Goal: Transaction & Acquisition: Download file/media

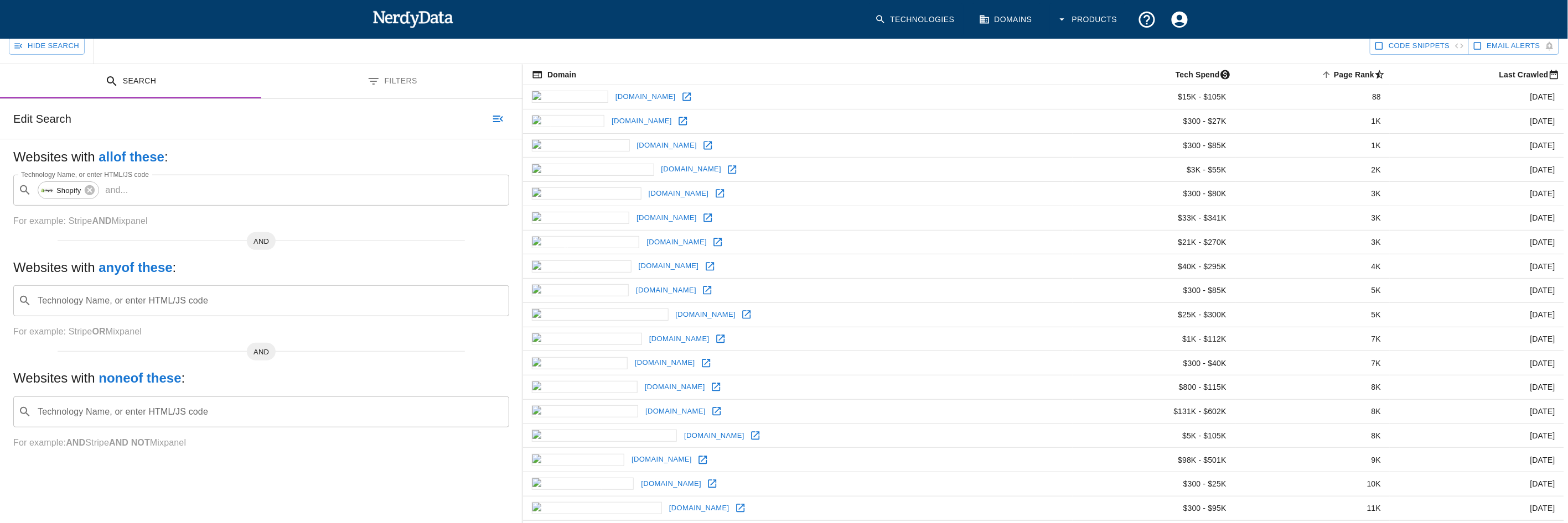
scroll to position [115, 0]
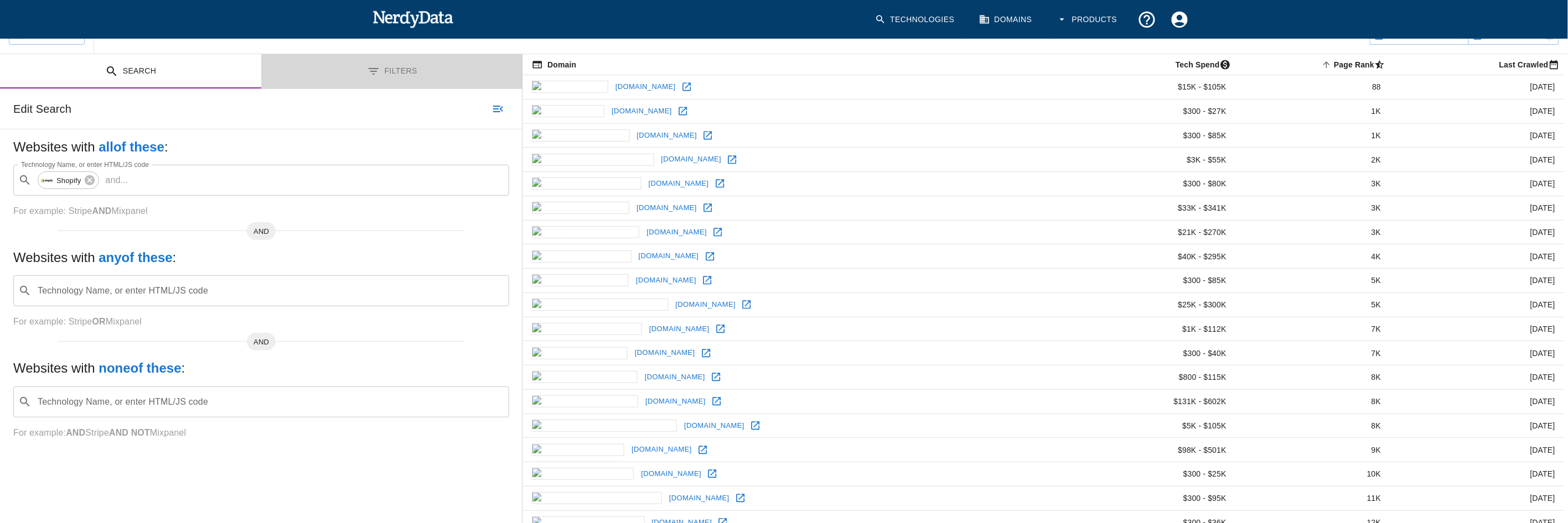
click at [384, 58] on button "Filters" at bounding box center [392, 72] width 261 height 35
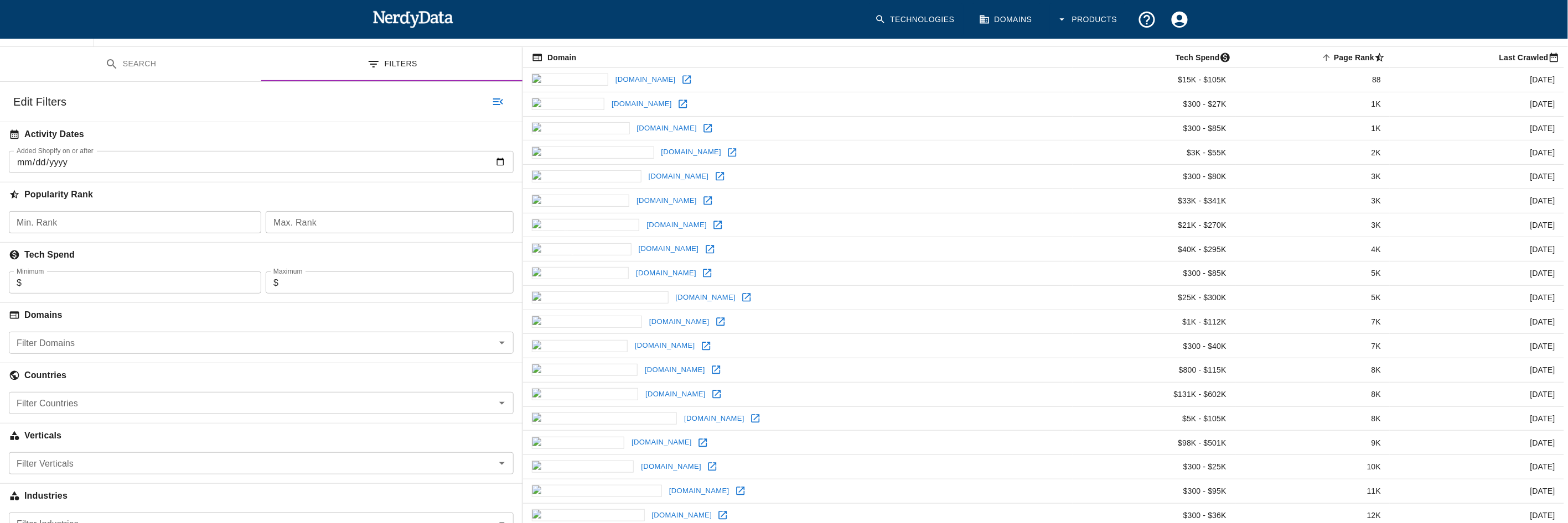
scroll to position [140, 0]
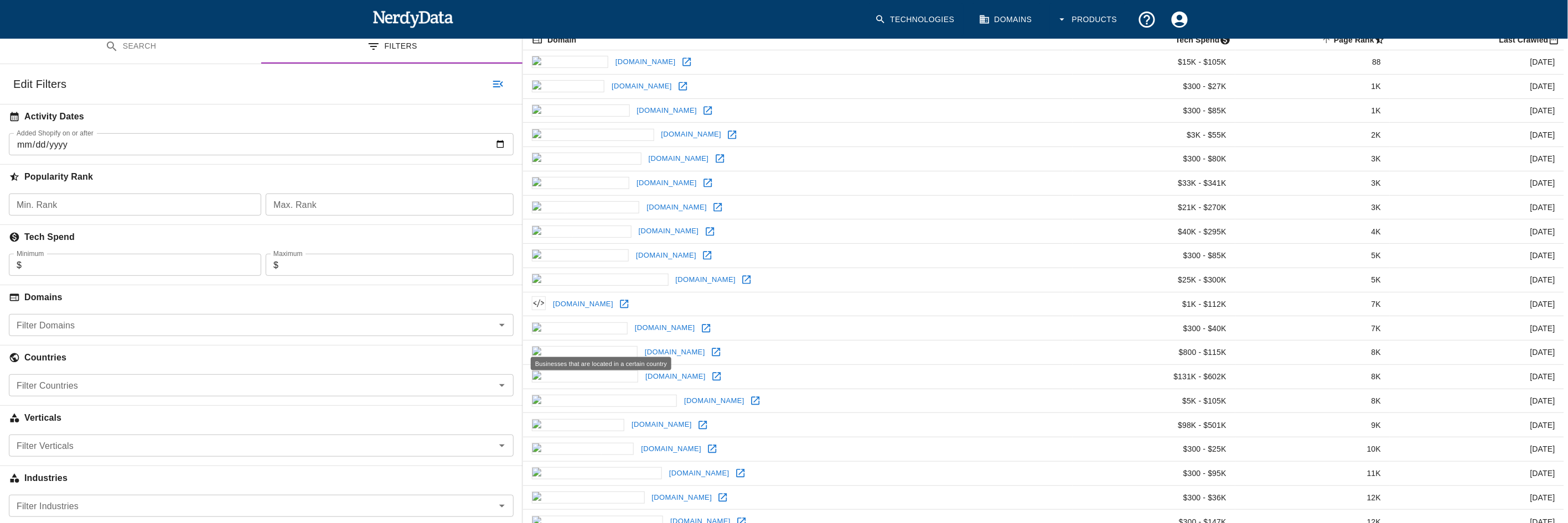
click at [137, 368] on h6 "Countries" at bounding box center [261, 358] width 523 height 24
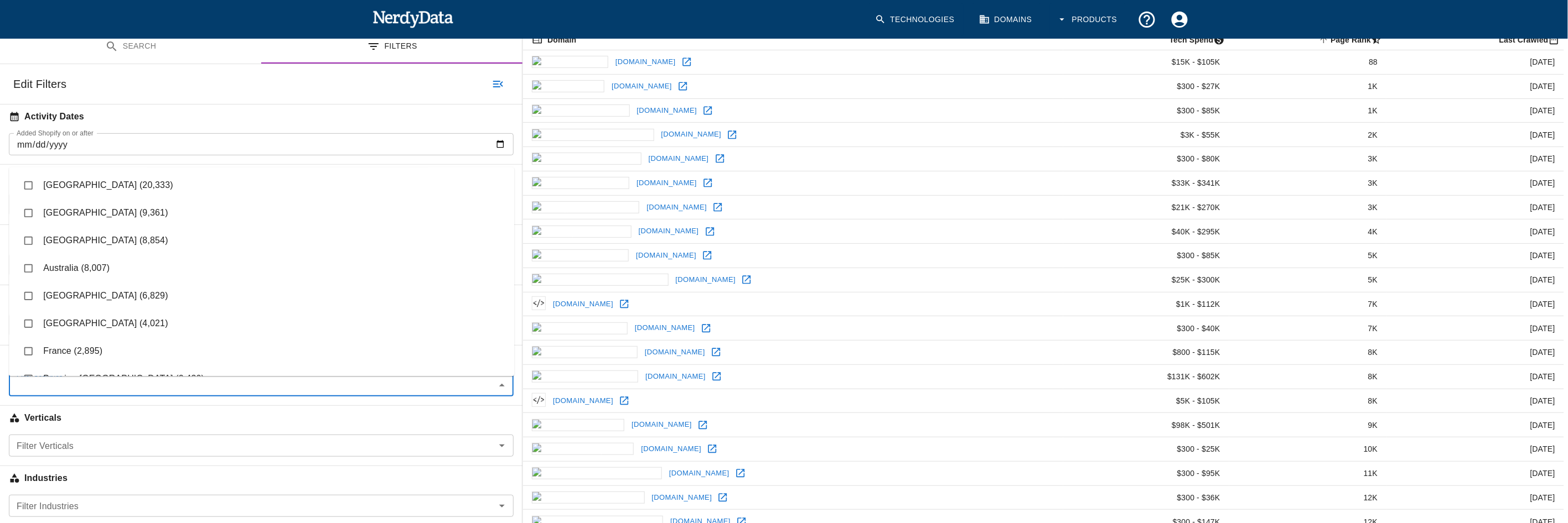
click at [137, 385] on input "Filter Countries" at bounding box center [252, 385] width 480 height 15
click at [97, 187] on li "[GEOGRAPHIC_DATA] (20,333)" at bounding box center [261, 185] width 506 height 28
checkbox input "true"
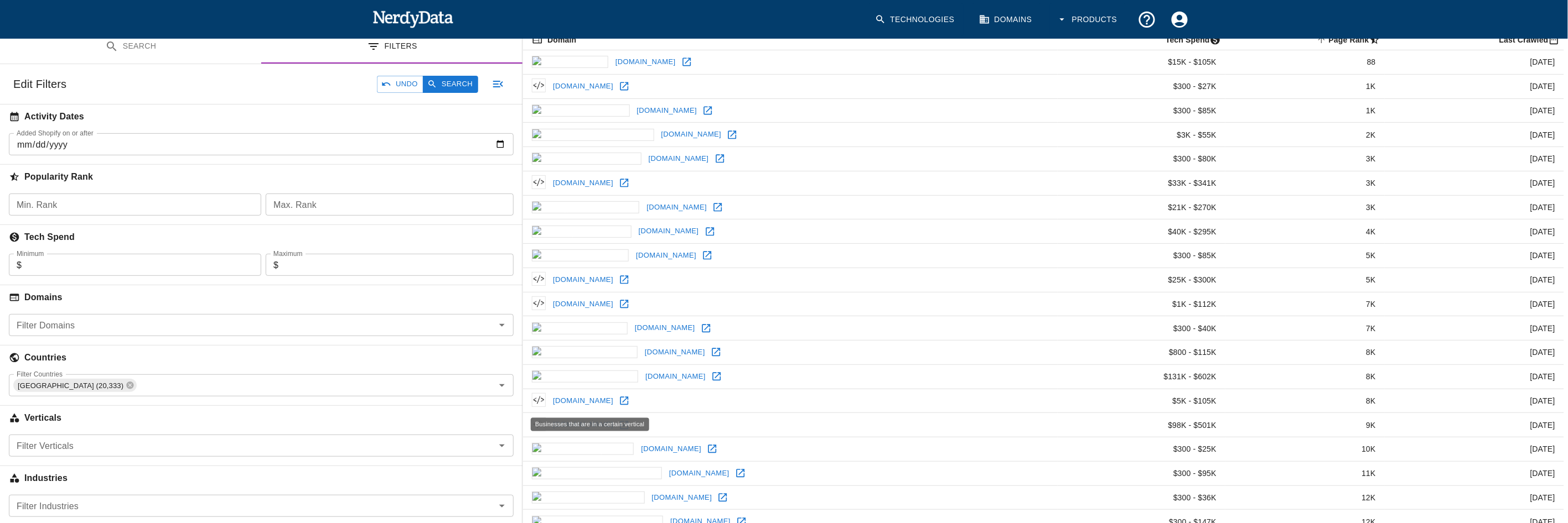
click at [159, 425] on h6 "Verticals" at bounding box center [261, 418] width 523 height 24
click at [160, 466] on hr at bounding box center [261, 466] width 523 height 1
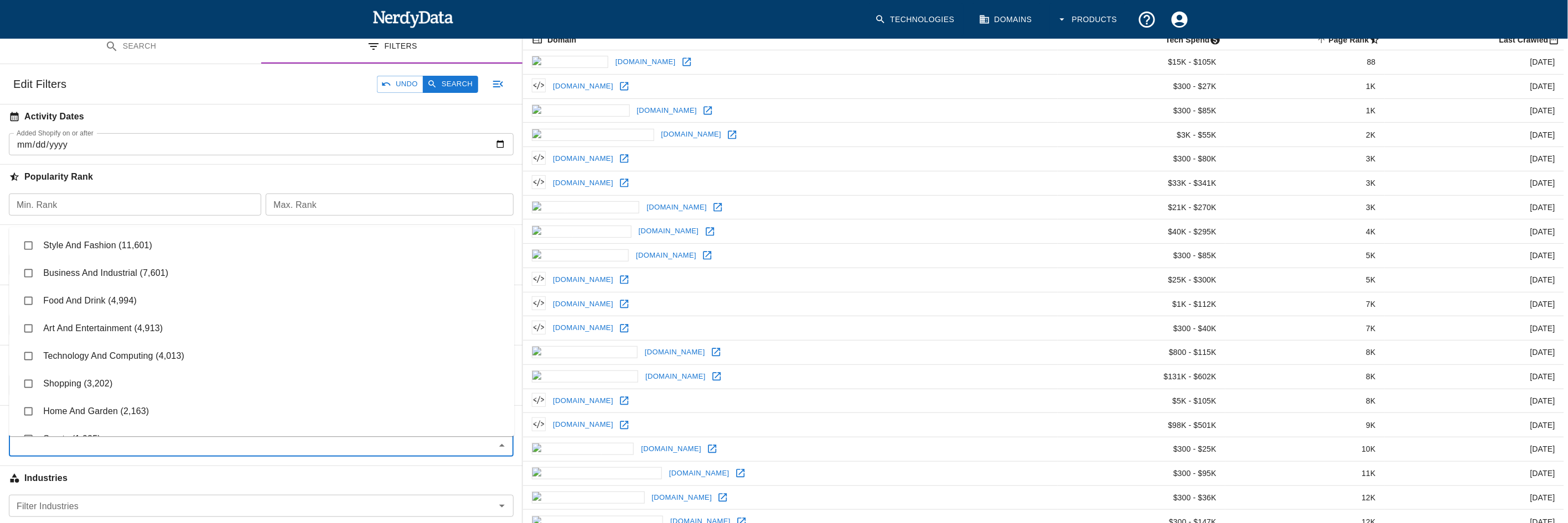
click at [162, 451] on input "Filter Verticals" at bounding box center [252, 445] width 480 height 15
click at [140, 242] on li "Style And Fashion (11,601)" at bounding box center [261, 233] width 506 height 28
checkbox input "true"
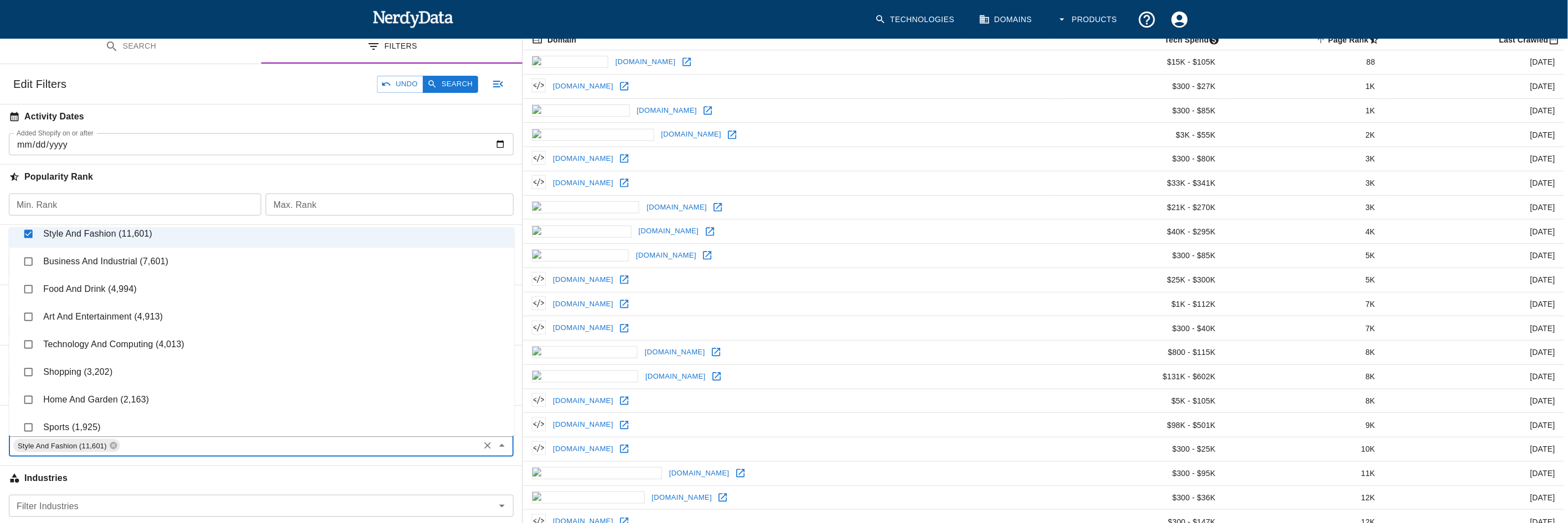
scroll to position [17, 0]
click at [159, 385] on li "Home And Garden (2,163)" at bounding box center [261, 394] width 506 height 28
checkbox input "true"
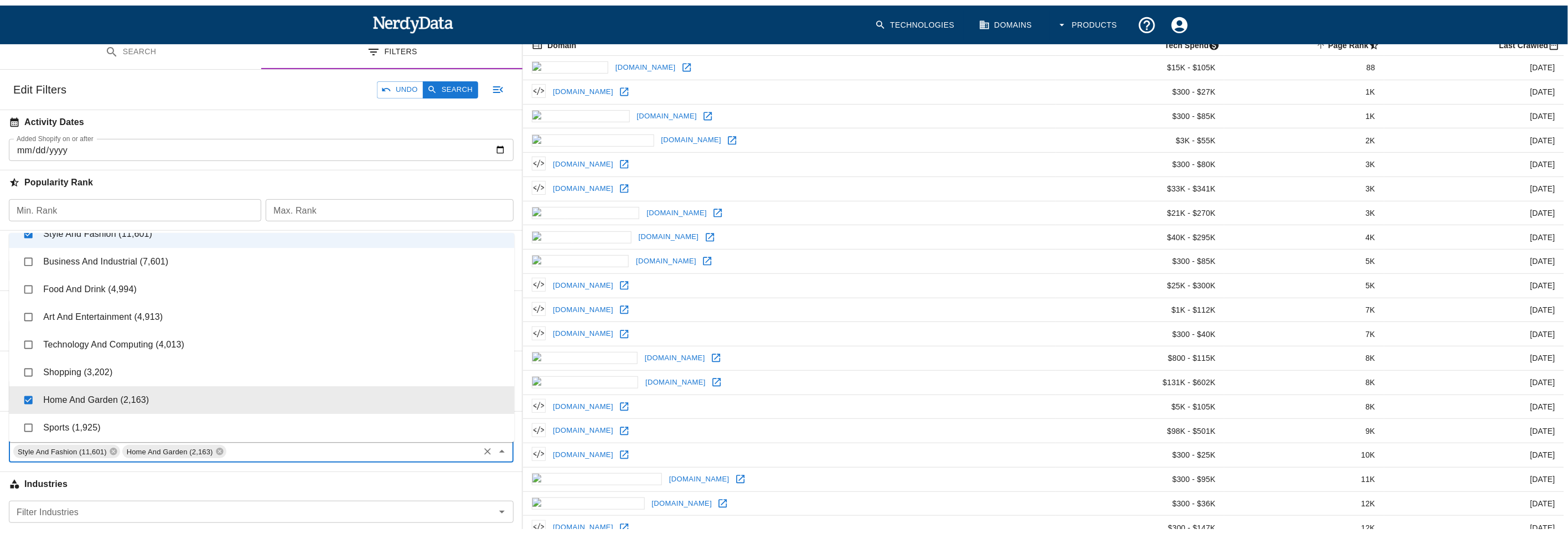
scroll to position [20, 0]
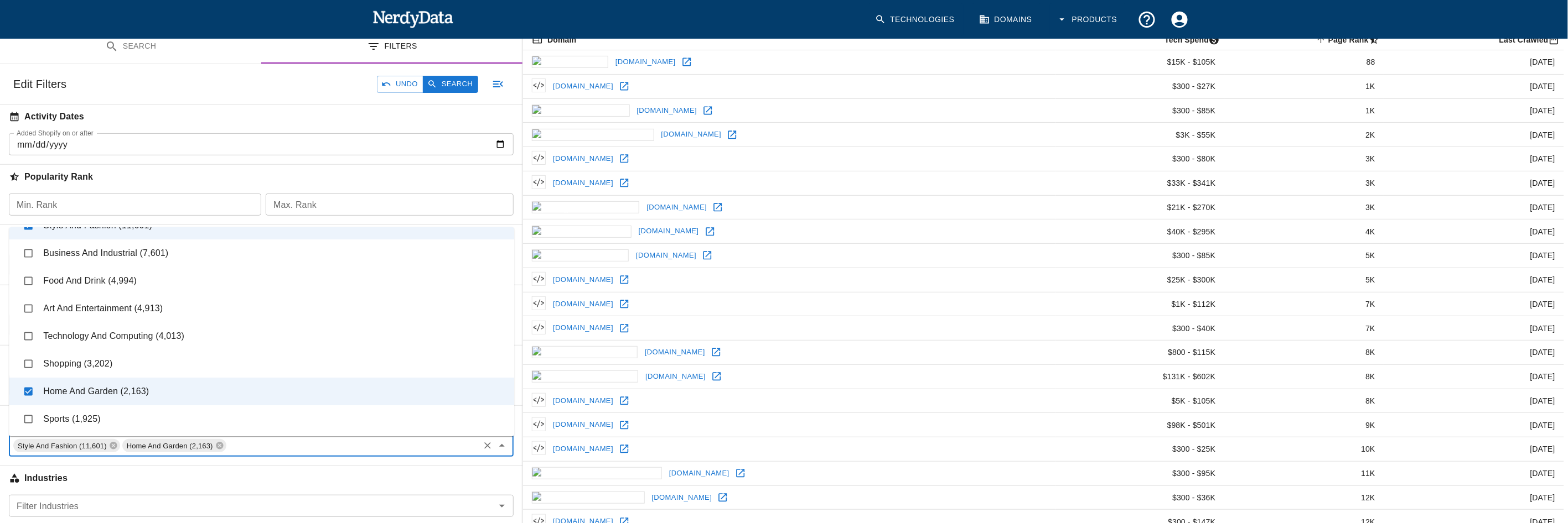
click at [99, 424] on li "Sports (1,925)" at bounding box center [261, 419] width 506 height 28
checkbox input "true"
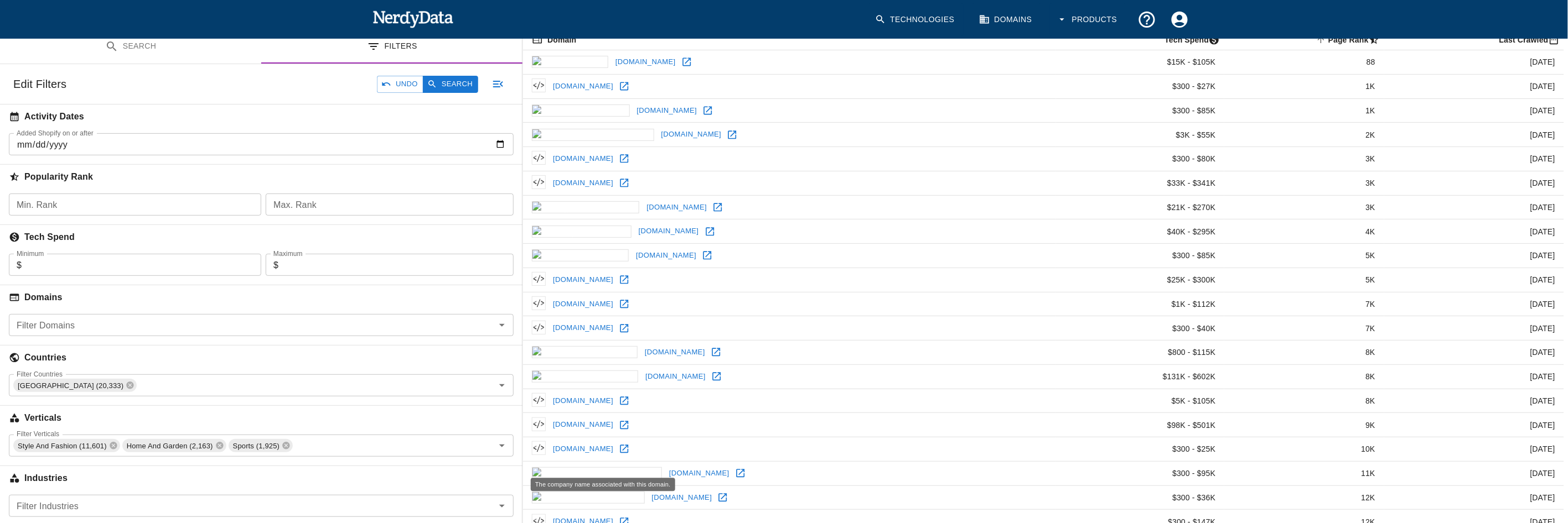
click at [167, 488] on h6 "Industries" at bounding box center [261, 478] width 523 height 24
click at [447, 80] on button "Search" at bounding box center [450, 85] width 55 height 17
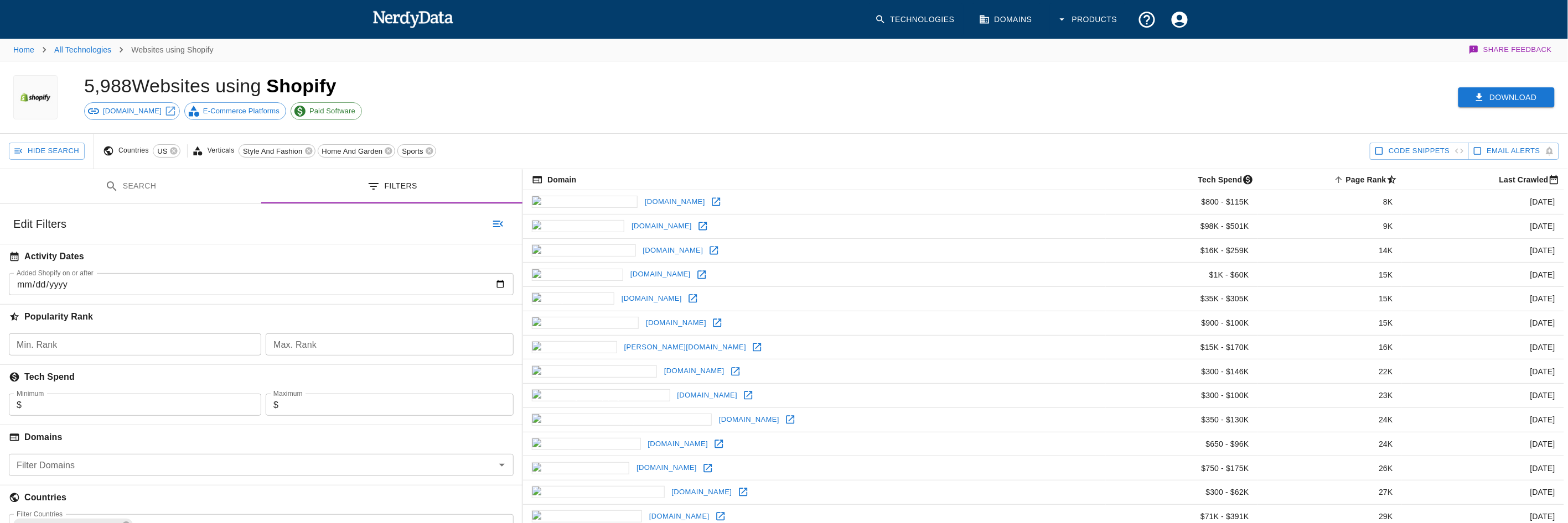
click at [1488, 95] on button "Download" at bounding box center [1506, 97] width 96 height 20
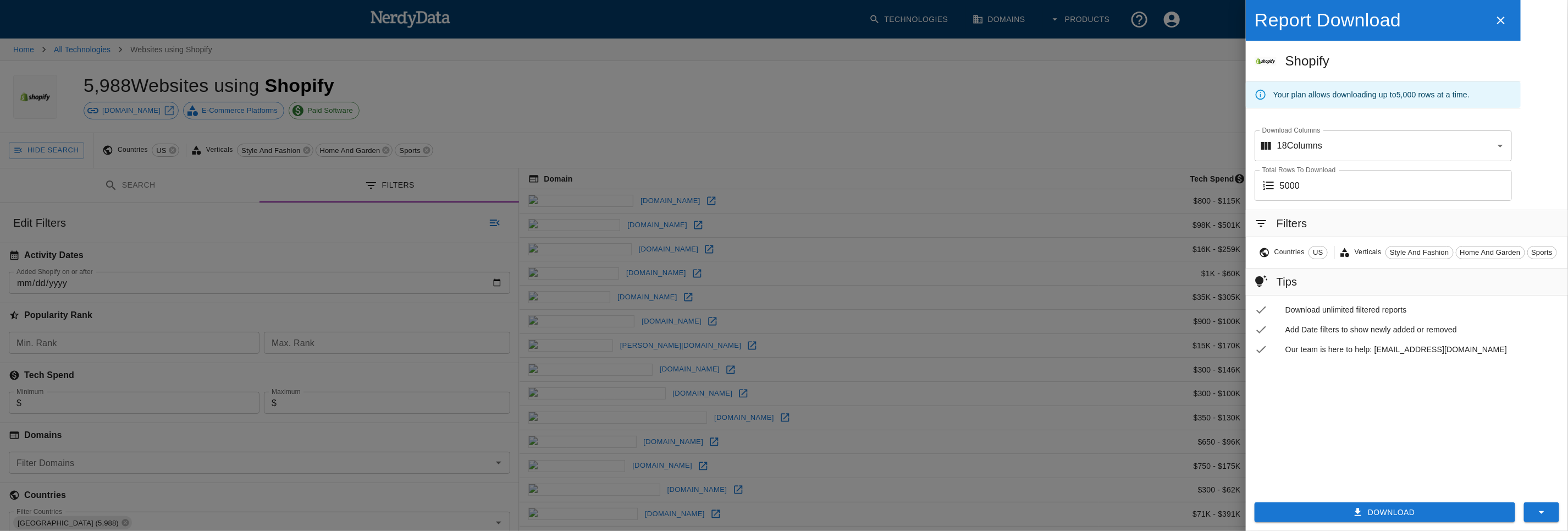
click at [1401, 502] on button "Download" at bounding box center [1385, 512] width 261 height 20
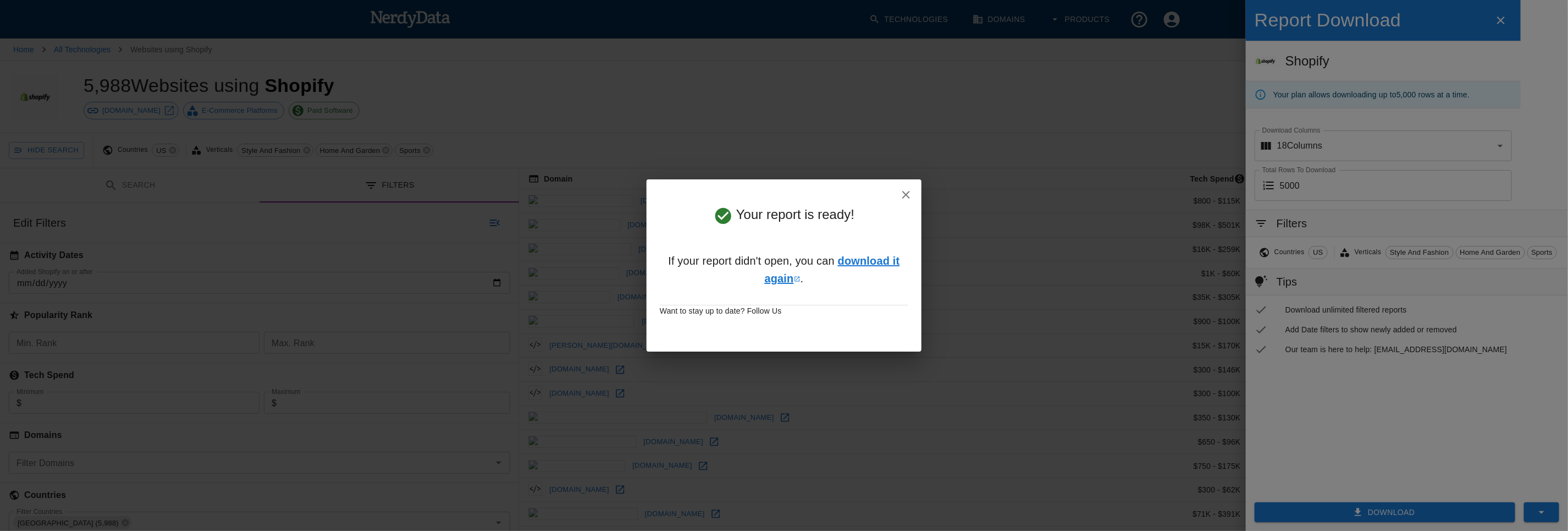
click at [881, 262] on link "download it again" at bounding box center [832, 269] width 135 height 30
